Goal: Find specific page/section: Find specific page/section

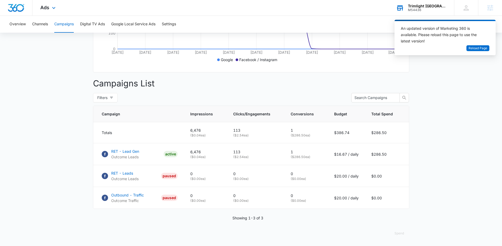
click at [425, 7] on div "Trimlight [GEOGRAPHIC_DATA][PERSON_NAME]" at bounding box center [427, 6] width 38 height 4
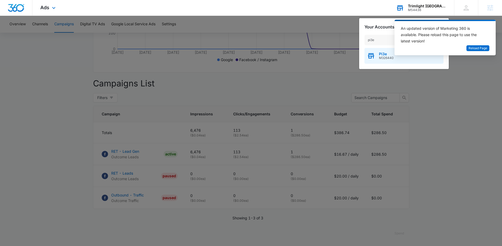
type input "pi3e"
click at [385, 55] on span "Pi3e" at bounding box center [386, 54] width 15 height 4
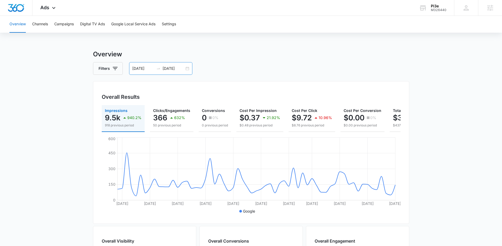
click at [158, 68] on icon "swap-right" at bounding box center [158, 68] width 4 height 4
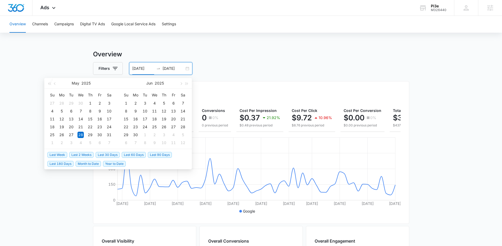
click at [116, 155] on span "Last 30 Days" at bounding box center [108, 155] width 24 height 6
type input "[DATE]"
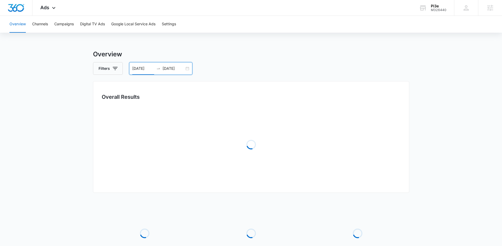
click at [425, 166] on main "Overview Filters [DATE] [DATE] Overall Results Loading Loading Loading Loading …" at bounding box center [251, 171] width 502 height 242
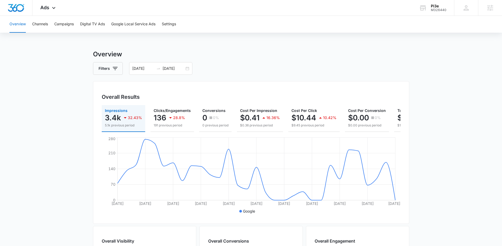
click at [44, 87] on main "Overview Filters [DATE] [DATE] Overall Results Impressions 3.4k 32.43% 5.1k pre…" at bounding box center [251, 239] width 502 height 378
click at [461, 117] on main "Overview Filters [DATE] [DATE] Overall Results Impressions 3.4k 32.43% 5.1k pre…" at bounding box center [251, 239] width 502 height 378
click at [56, 79] on main "Overview Filters 07/12/2025 08/11/2025 Overall Results Impressions 3.4k 32.43% …" at bounding box center [251, 239] width 502 height 378
drag, startPoint x: 63, startPoint y: 83, endPoint x: 63, endPoint y: 107, distance: 24.2
click at [63, 83] on main "Overview Filters 07/12/2025 08/11/2025 Overall Results Impressions 3.4k 32.43% …" at bounding box center [251, 239] width 502 height 378
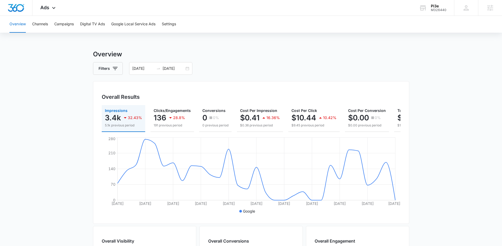
click at [49, 112] on main "Overview Filters 07/12/2025 08/11/2025 Overall Results Impressions 3.4k 32.43% …" at bounding box center [251, 239] width 502 height 378
click at [434, 9] on div "M326440" at bounding box center [439, 10] width 16 height 4
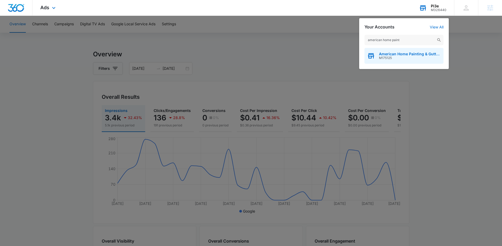
type input "american home paint"
click at [389, 57] on span "M175125" at bounding box center [410, 58] width 62 height 4
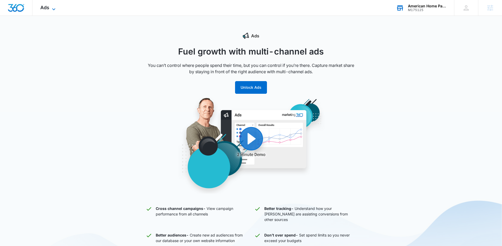
click at [53, 6] on icon at bounding box center [54, 9] width 6 height 6
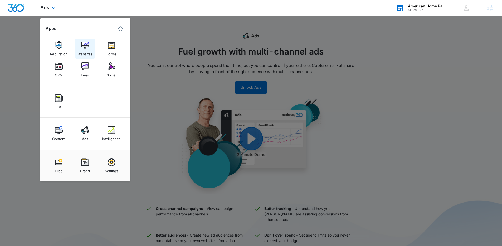
click at [89, 50] on div "Websites" at bounding box center [84, 52] width 15 height 7
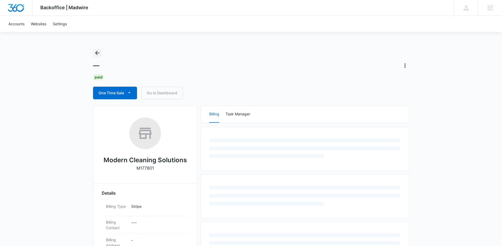
click at [96, 50] on icon "Back" at bounding box center [97, 53] width 6 height 6
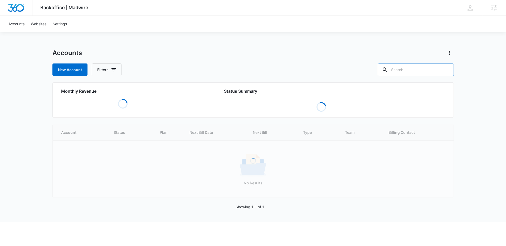
click at [412, 72] on input "text" at bounding box center [415, 69] width 76 height 13
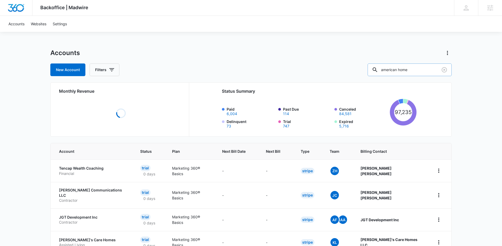
type input "american home"
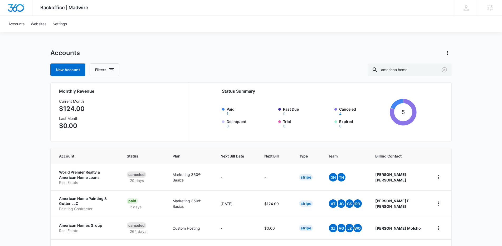
click at [30, 96] on div "Backoffice | Madwire Apps Settings Kenzie Ryan kenzie.ryan@madwire.com My Profi…" at bounding box center [251, 171] width 502 height 343
click at [31, 95] on div "Backoffice | Madwire Apps Settings Kenzie Ryan kenzie.ryan@madwire.com My Profi…" at bounding box center [251, 171] width 502 height 343
click at [42, 186] on div "Backoffice | Madwire Apps Settings Kenzie Ryan kenzie.ryan@madwire.com My Profi…" at bounding box center [251, 171] width 502 height 343
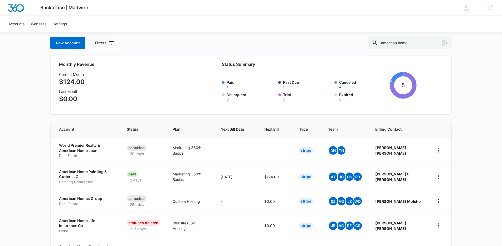
scroll to position [57, 0]
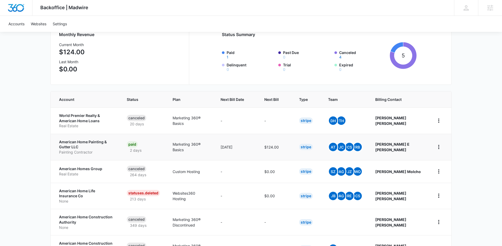
click at [74, 141] on p "American Home Painting & Gutter LLC" at bounding box center [86, 144] width 55 height 10
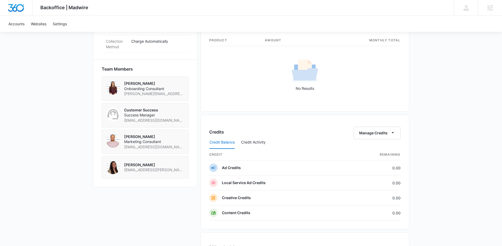
scroll to position [478, 0]
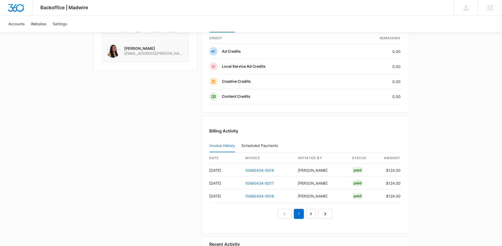
click at [306, 216] on link "2" at bounding box center [311, 214] width 10 height 10
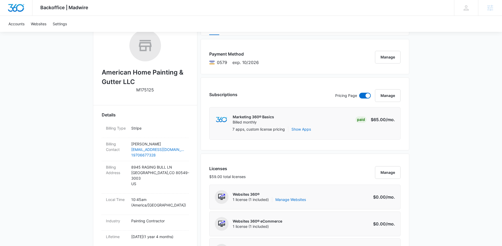
scroll to position [41, 0]
